Goal: Navigation & Orientation: Understand site structure

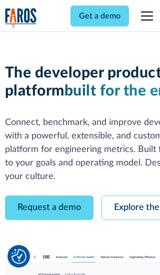
scroll to position [57, 0]
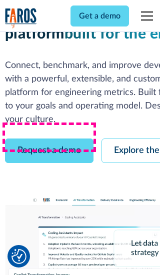
click at [49, 138] on link "Request a demo" at bounding box center [49, 150] width 88 height 24
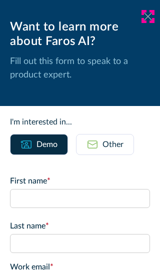
click at [148, 16] on icon at bounding box center [148, 15] width 8 height 7
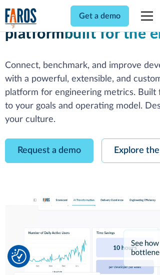
click at [130, 138] on link "Explore the platform" at bounding box center [154, 150] width 106 height 24
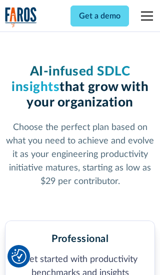
scroll to position [1548, 0]
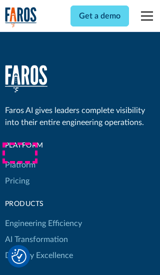
click at [19, 157] on link "Platform" at bounding box center [20, 165] width 30 height 16
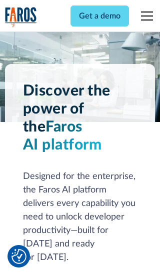
scroll to position [7825, 0]
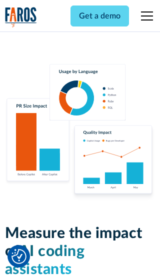
scroll to position [6176, 0]
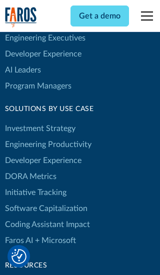
click at [30, 168] on link "DORA Metrics" at bounding box center [30, 176] width 51 height 16
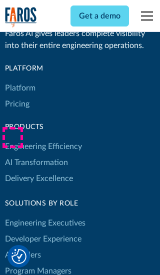
scroll to position [4374, 0]
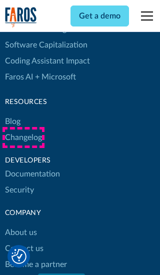
click at [23, 137] on link "Changelog" at bounding box center [23, 137] width 37 height 16
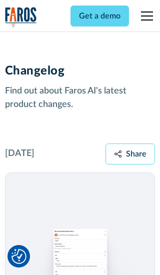
scroll to position [12066, 0]
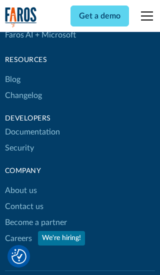
click at [20, 182] on link "About us" at bounding box center [21, 190] width 32 height 16
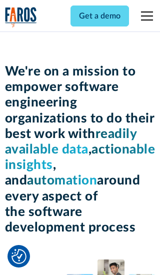
scroll to position [3445, 0]
